Goal: Check status: Check status

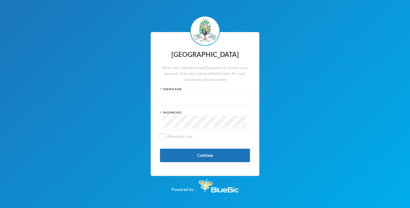
type input "glh25c65"
click at [222, 154] on button "Continue" at bounding box center [205, 156] width 90 height 14
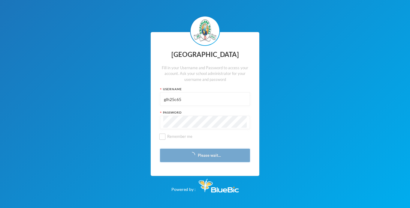
click at [222, 154] on button "Please wait..." at bounding box center [205, 156] width 90 height 14
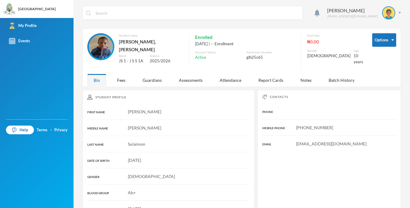
click at [277, 39] on div "Enrolled" at bounding box center [245, 37] width 100 height 8
click at [126, 74] on div "Fees" at bounding box center [121, 80] width 21 height 13
